Goal: Information Seeking & Learning: Learn about a topic

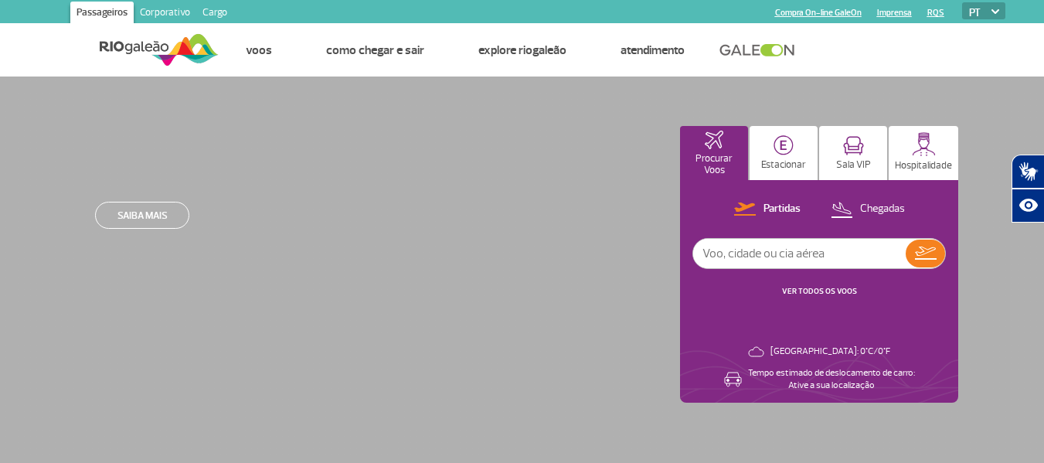
click at [219, 11] on link "Cargo" at bounding box center [214, 14] width 37 height 25
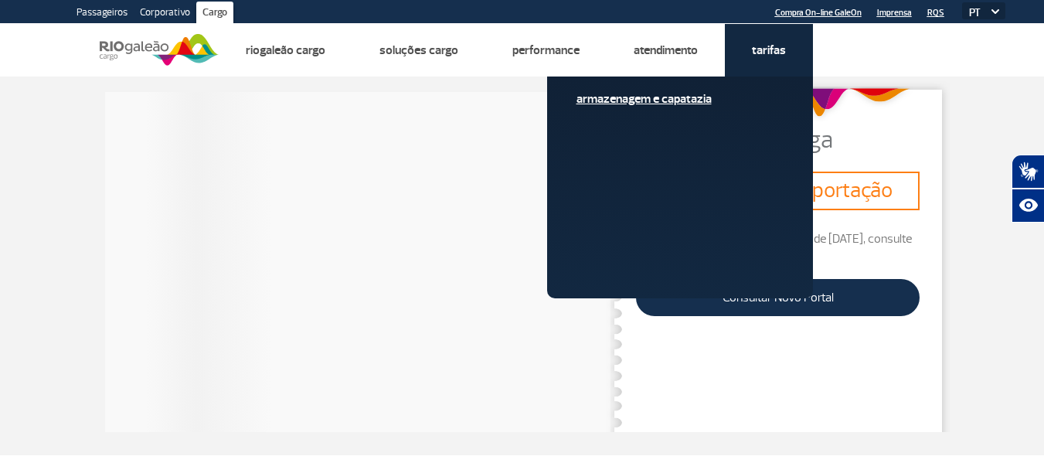
click at [699, 104] on link "Armazenagem e Capatazia" at bounding box center [680, 98] width 207 height 17
click at [690, 97] on link "Armazenagem e Capatazia" at bounding box center [680, 98] width 207 height 17
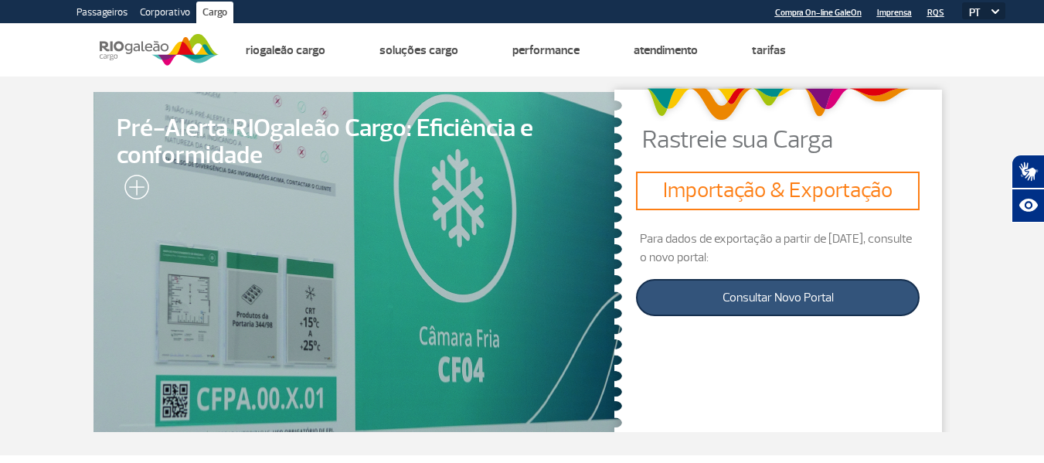
click at [770, 305] on link "Consultar Novo Portal" at bounding box center [778, 297] width 284 height 37
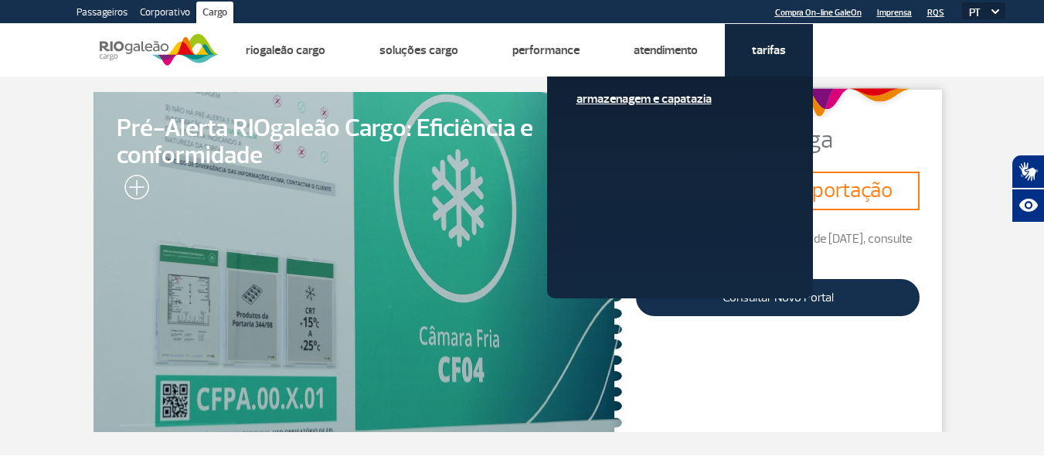
click at [665, 97] on link "Armazenagem e Capatazia" at bounding box center [680, 98] width 207 height 17
